Goal: Find specific page/section: Find specific page/section

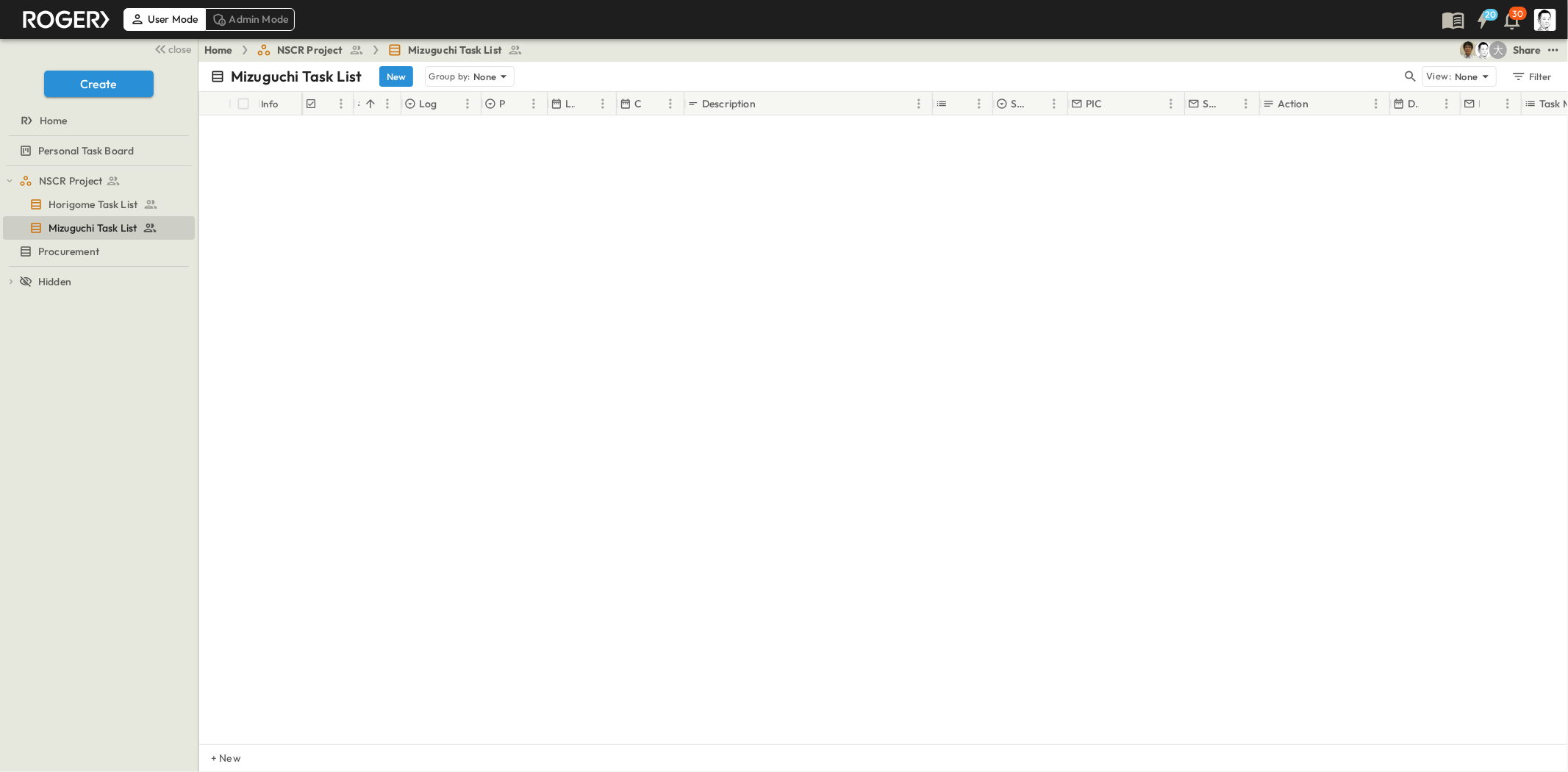
scroll to position [5002, 0]
